Goal: Task Accomplishment & Management: Manage account settings

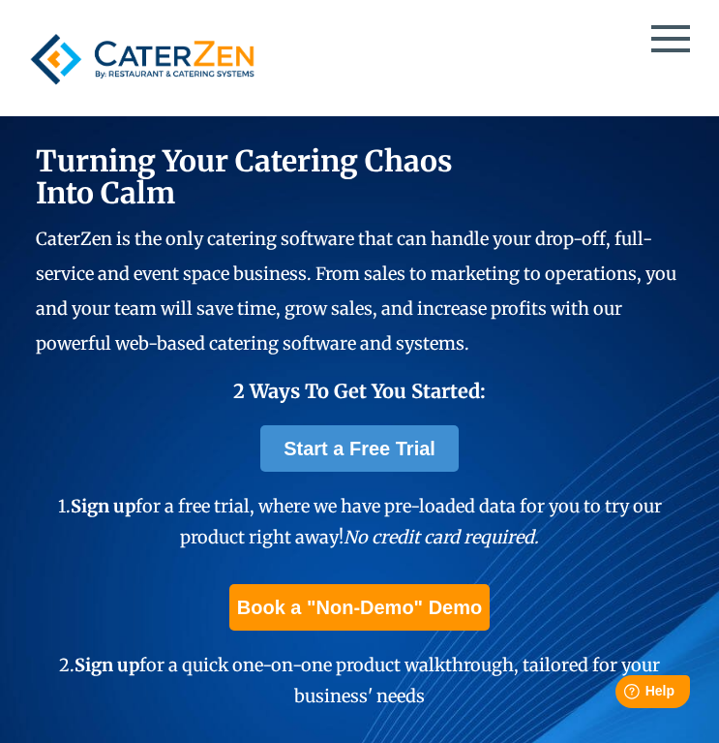
click at [682, 39] on span at bounding box center [671, 39] width 39 height 4
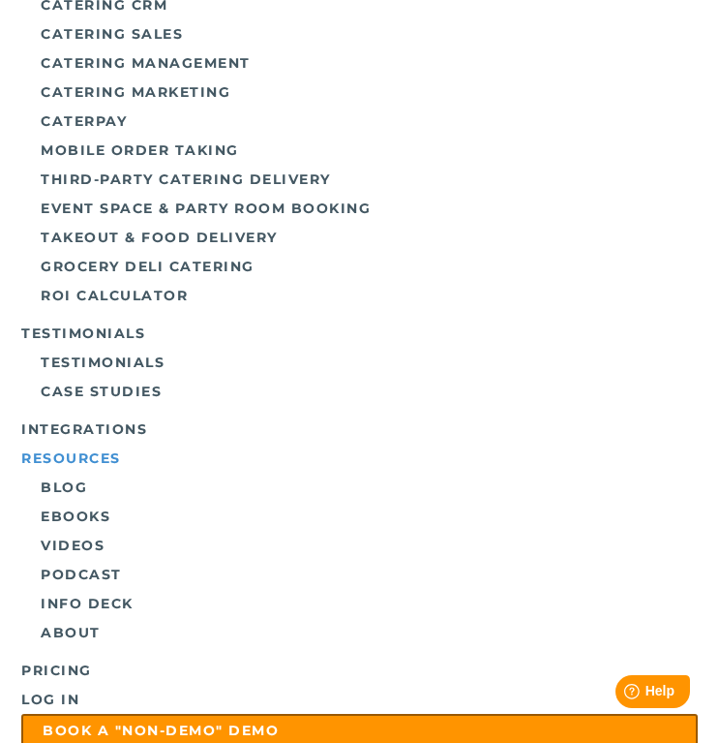
scroll to position [153, 0]
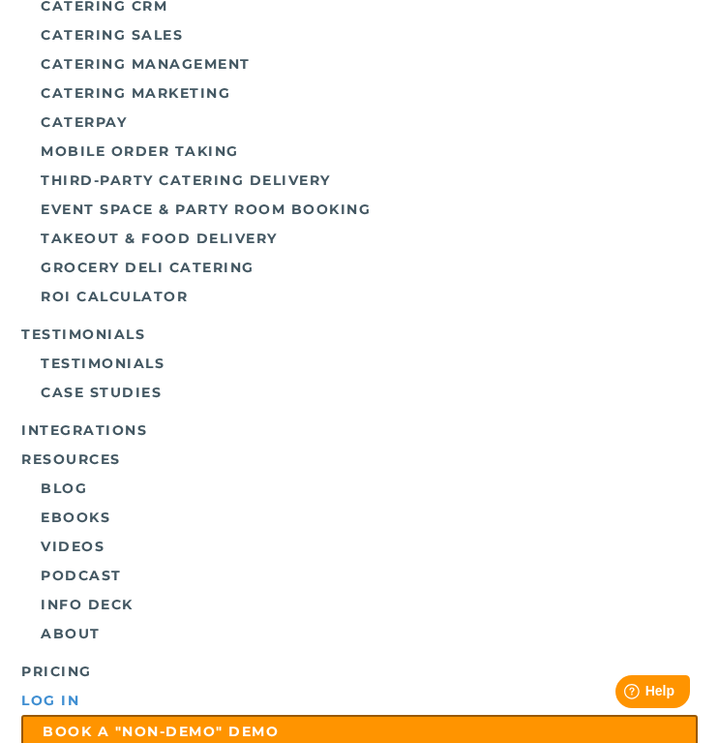
click at [59, 699] on link "Log in" at bounding box center [359, 700] width 676 height 29
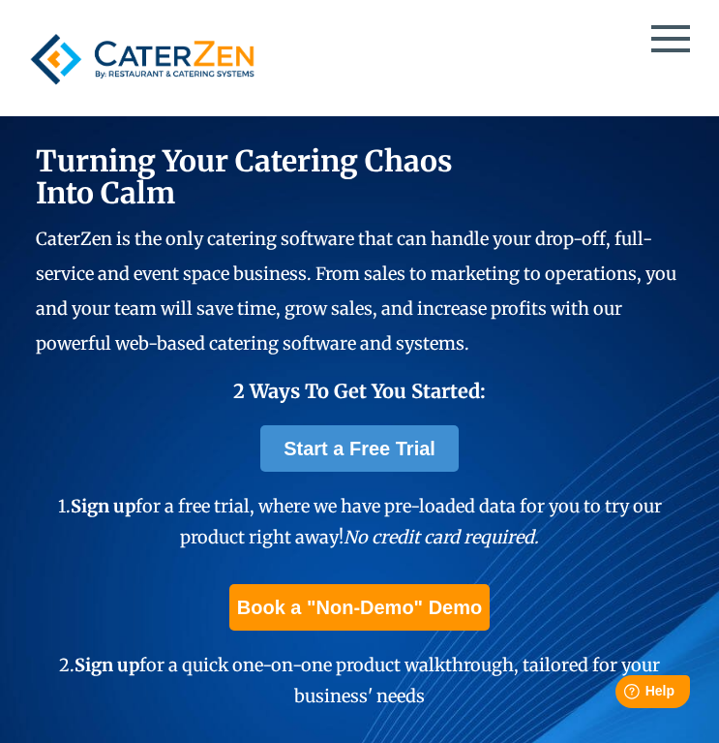
click at [682, 43] on div at bounding box center [359, 59] width 676 height 74
click at [649, 46] on div at bounding box center [359, 59] width 676 height 74
click at [669, 45] on div at bounding box center [359, 59] width 676 height 74
click at [669, 46] on div at bounding box center [359, 59] width 676 height 74
click at [668, 48] on span at bounding box center [671, 50] width 39 height 4
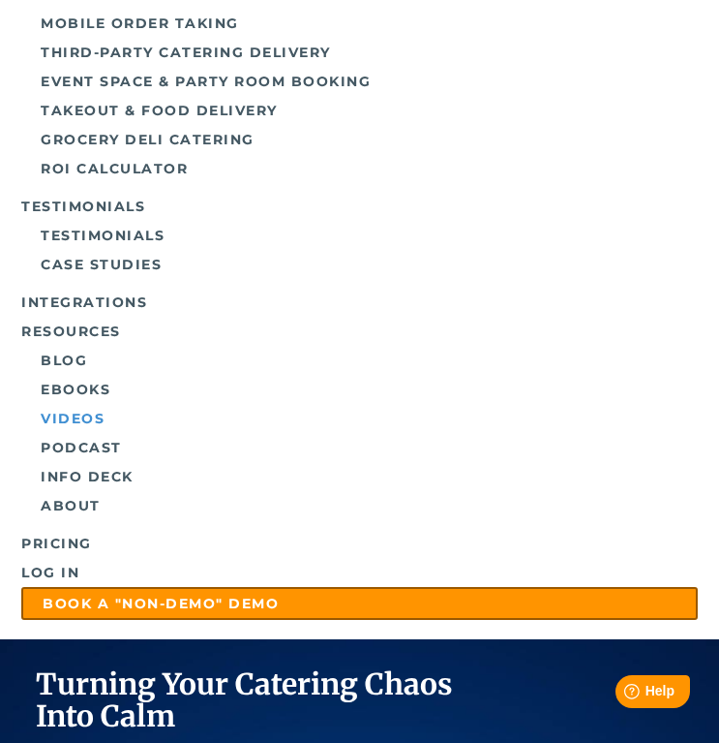
scroll to position [297, 0]
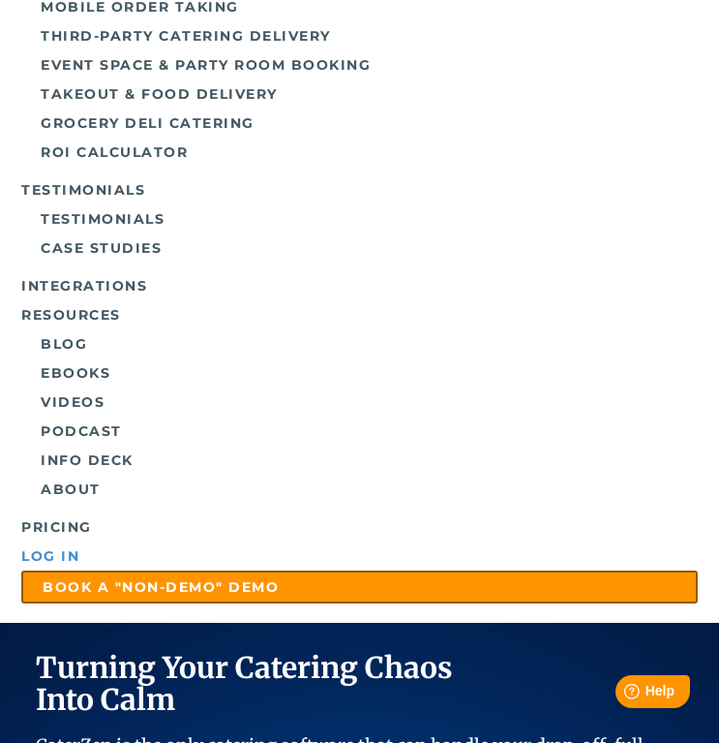
click at [74, 551] on link "Log in" at bounding box center [359, 555] width 676 height 29
